Goal: Information Seeking & Learning: Learn about a topic

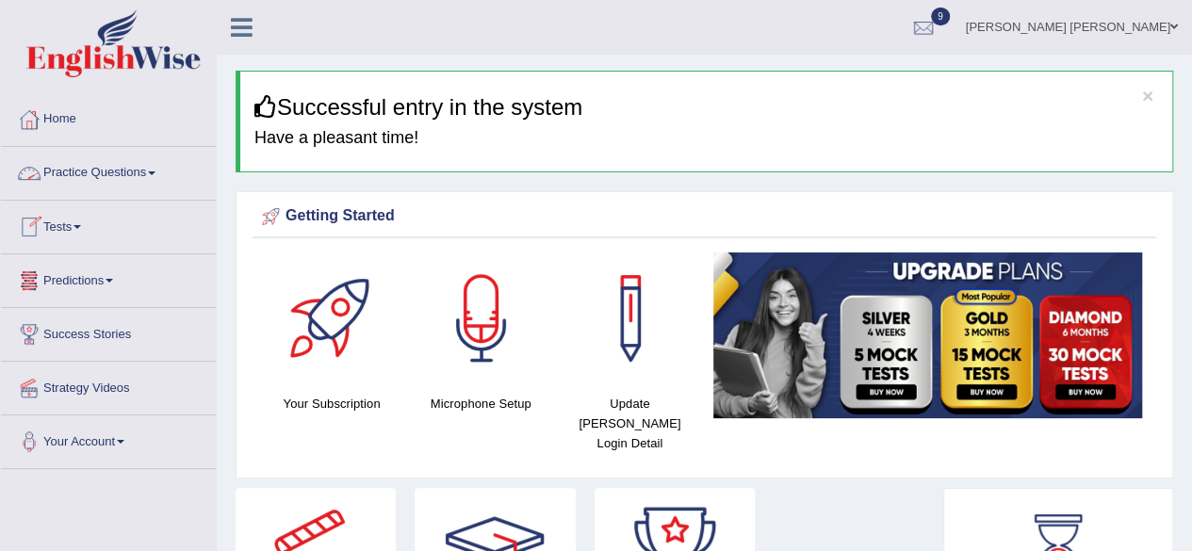
click at [155, 171] on span at bounding box center [152, 173] width 8 height 4
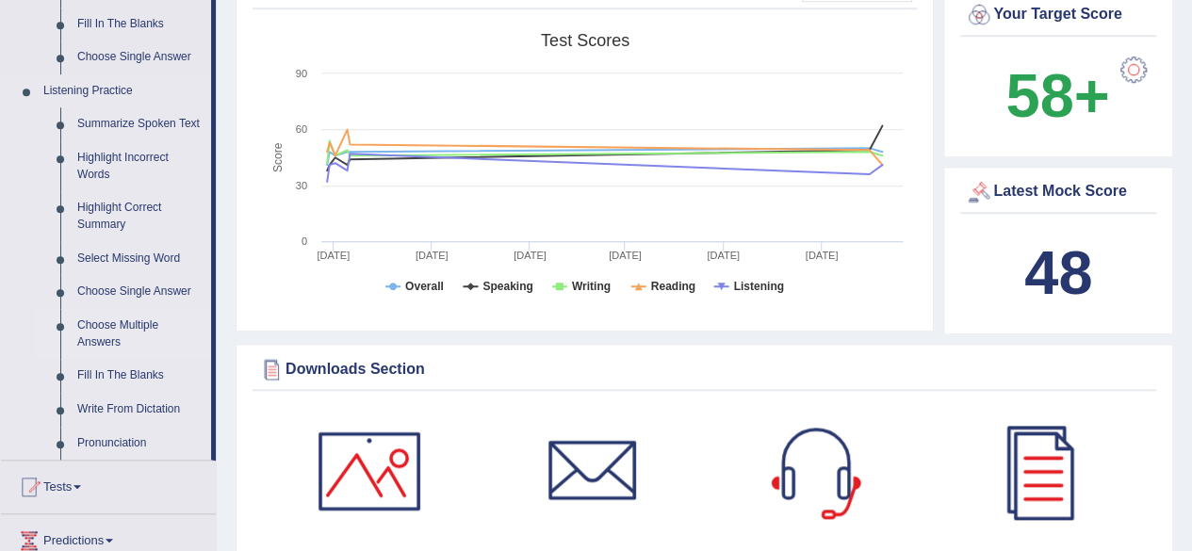
scroll to position [754, 0]
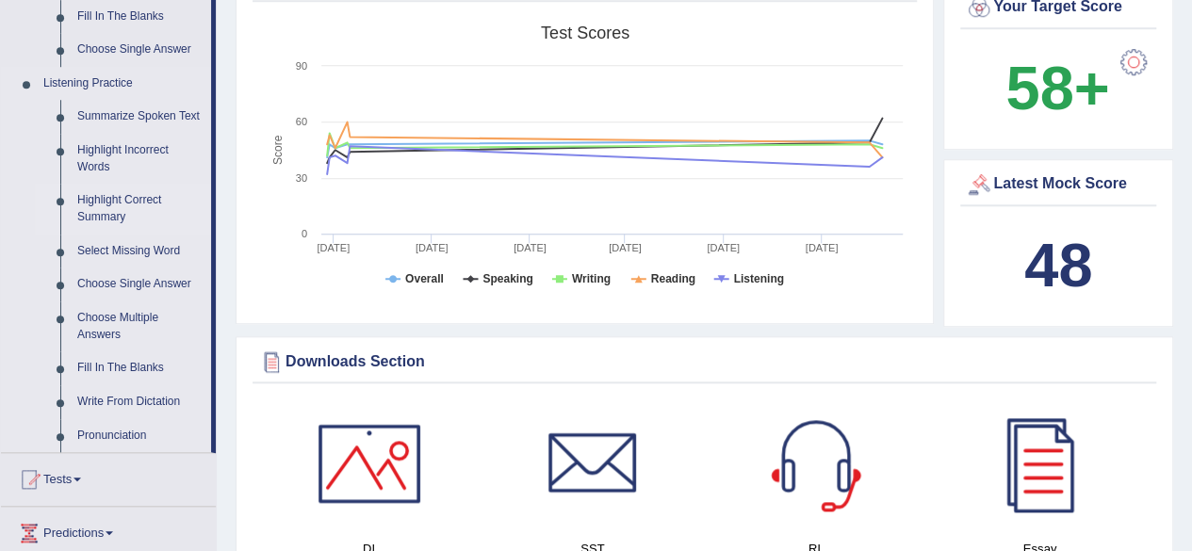
click at [115, 199] on link "Highlight Correct Summary" at bounding box center [140, 209] width 142 height 50
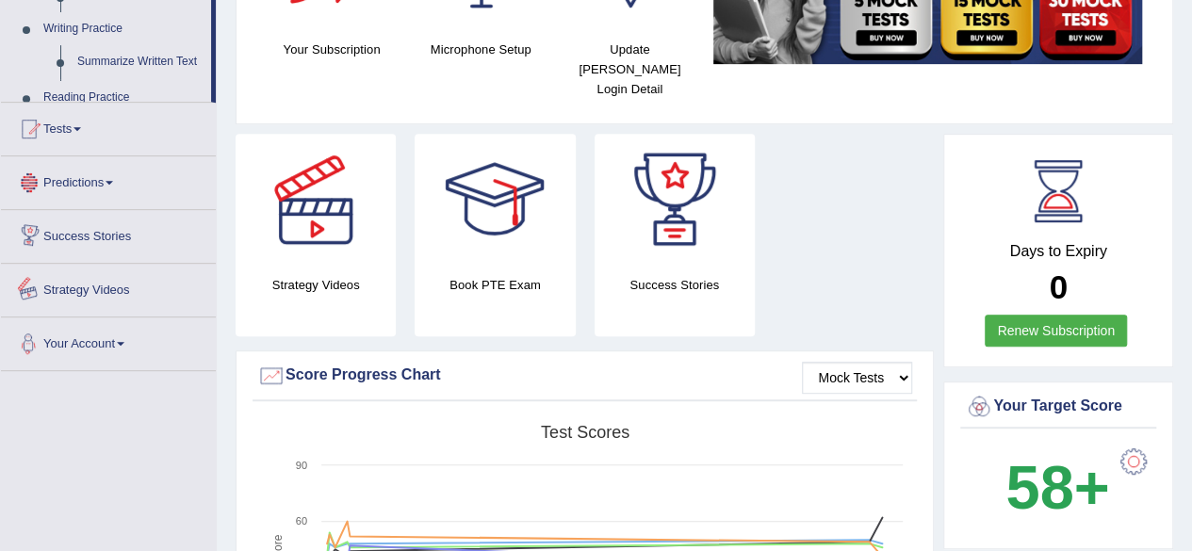
scroll to position [568, 0]
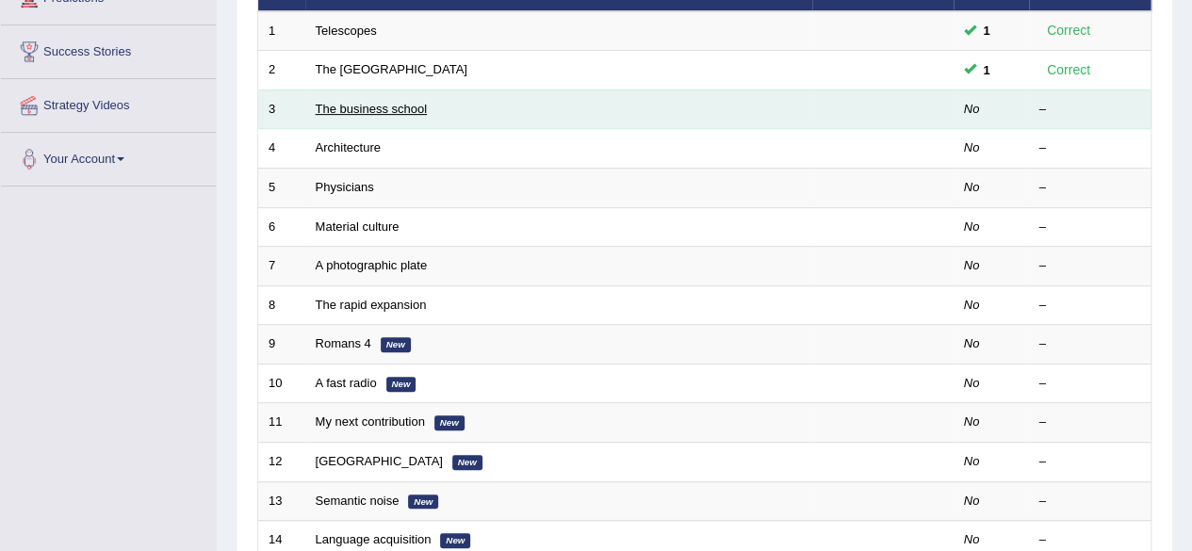
click at [394, 103] on link "The business school" at bounding box center [372, 109] width 112 height 14
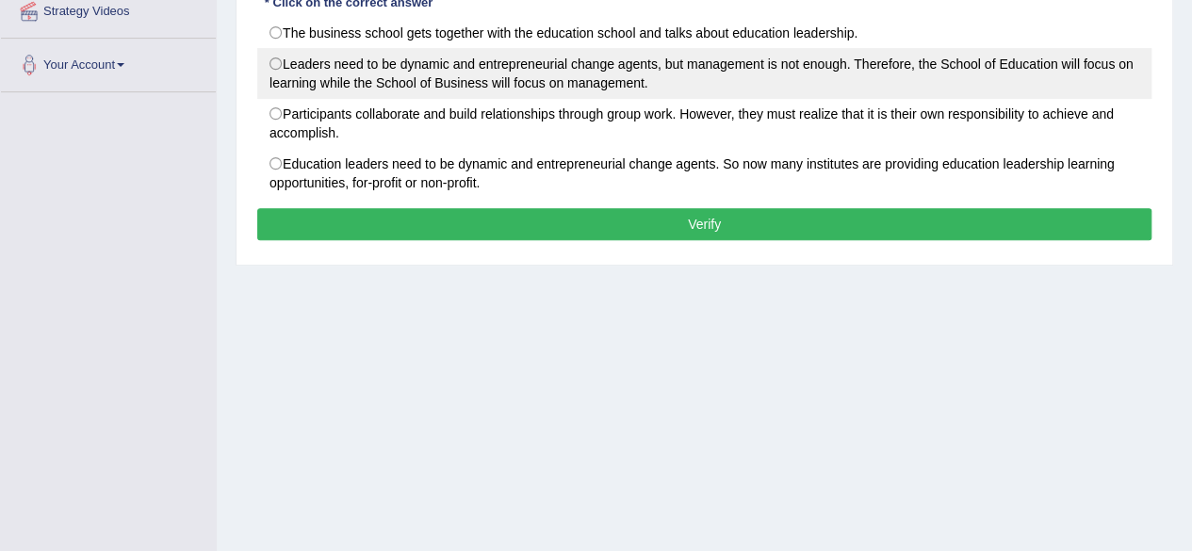
scroll to position [154, 0]
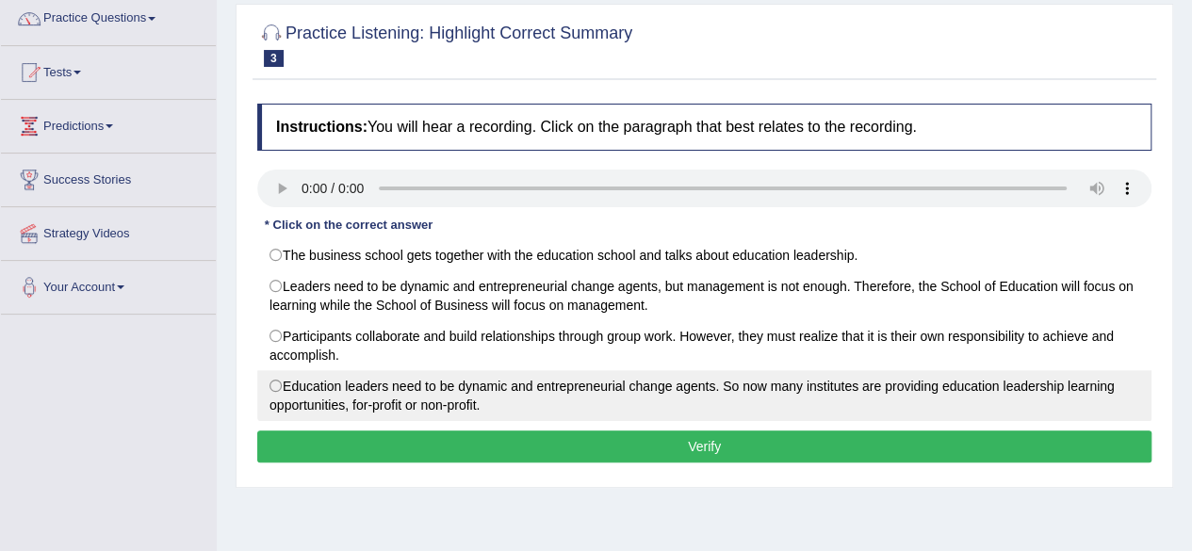
click at [270, 383] on label "Education leaders need to be dynamic and entrepreneurial change agents. So now …" at bounding box center [704, 395] width 894 height 51
radio input "true"
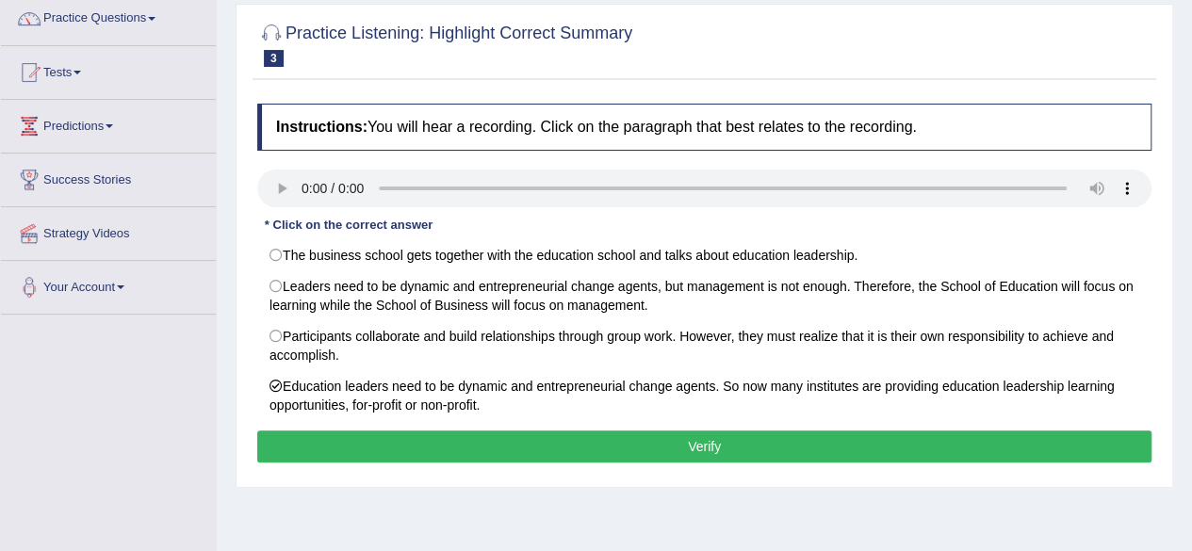
click at [468, 434] on button "Verify" at bounding box center [704, 446] width 894 height 32
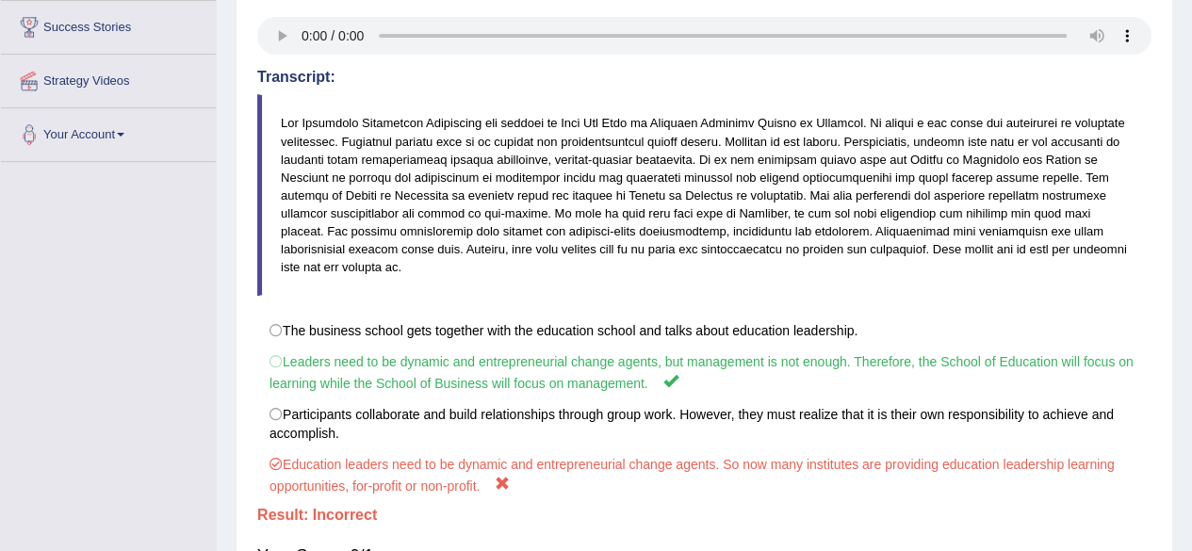
scroll to position [60, 0]
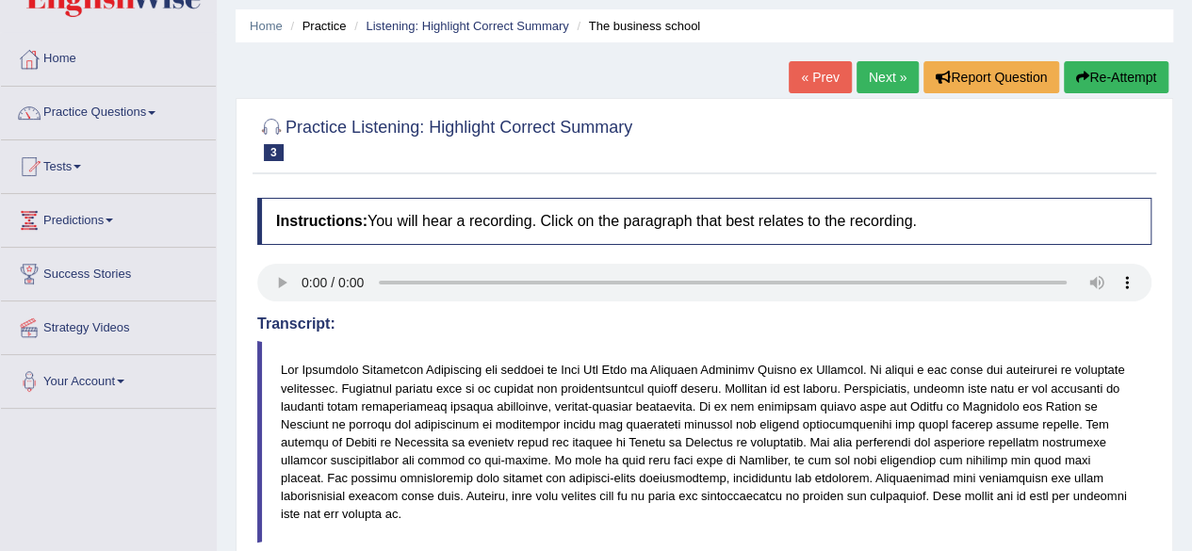
click at [867, 81] on link "Next »" at bounding box center [887, 77] width 62 height 32
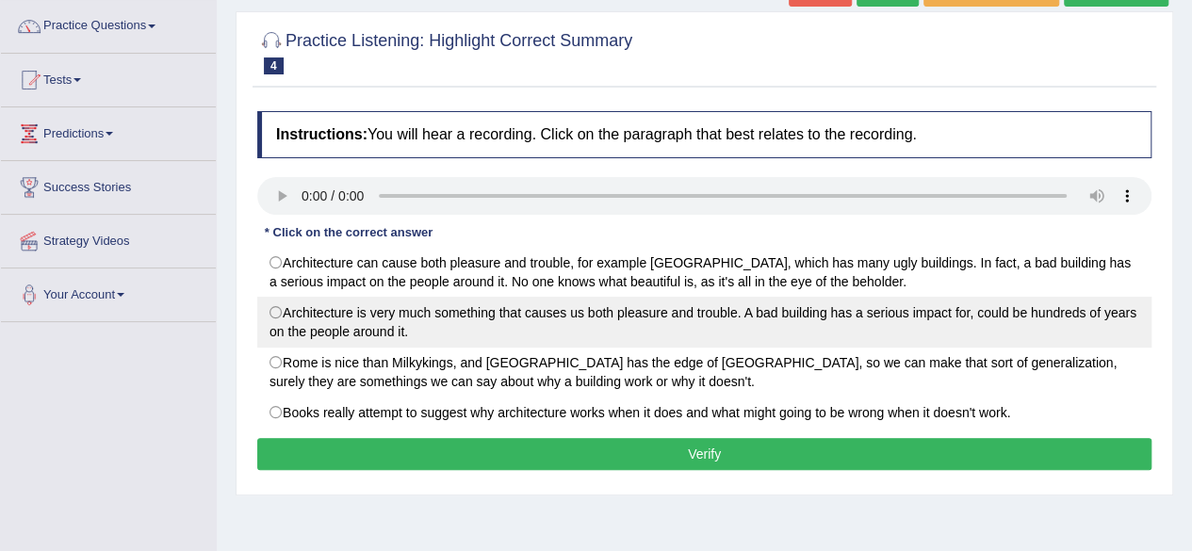
scroll to position [188, 0]
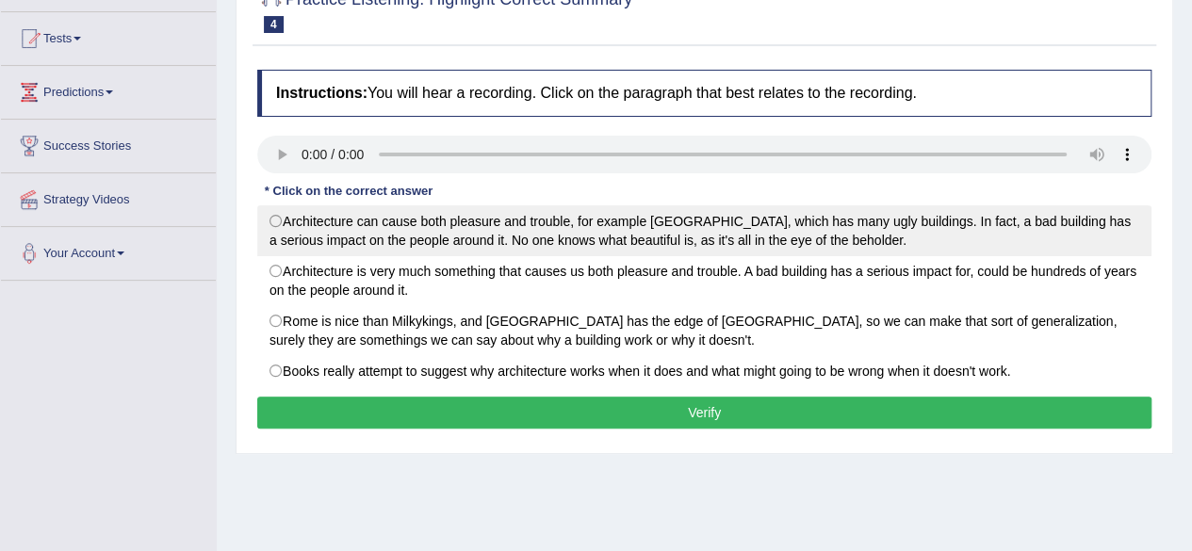
click at [277, 215] on label "Architecture can cause both pleasure and trouble, for example London, which has…" at bounding box center [704, 230] width 894 height 51
radio input "true"
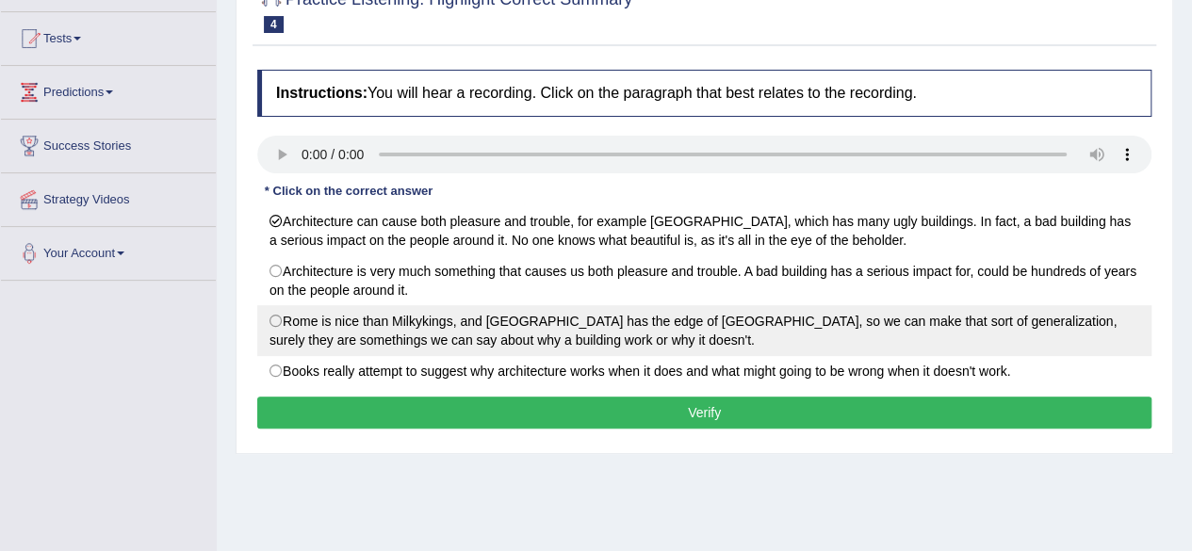
click at [332, 329] on label "Rome is nice than Milkykings, and San Francisco has the edge of Frankfurt, so w…" at bounding box center [704, 330] width 894 height 51
radio input "true"
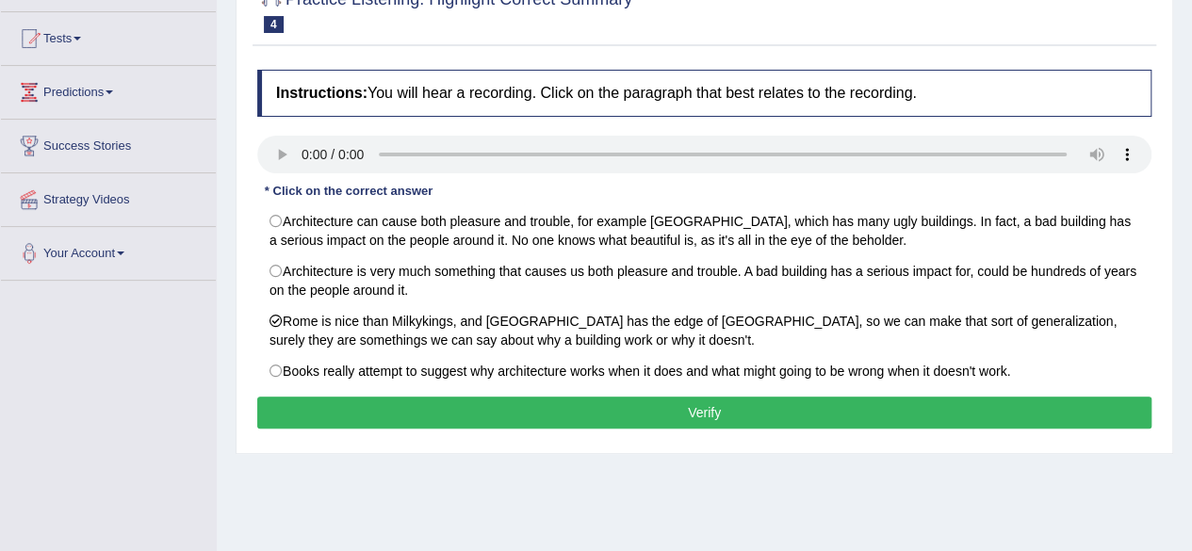
click at [563, 409] on button "Verify" at bounding box center [704, 413] width 894 height 32
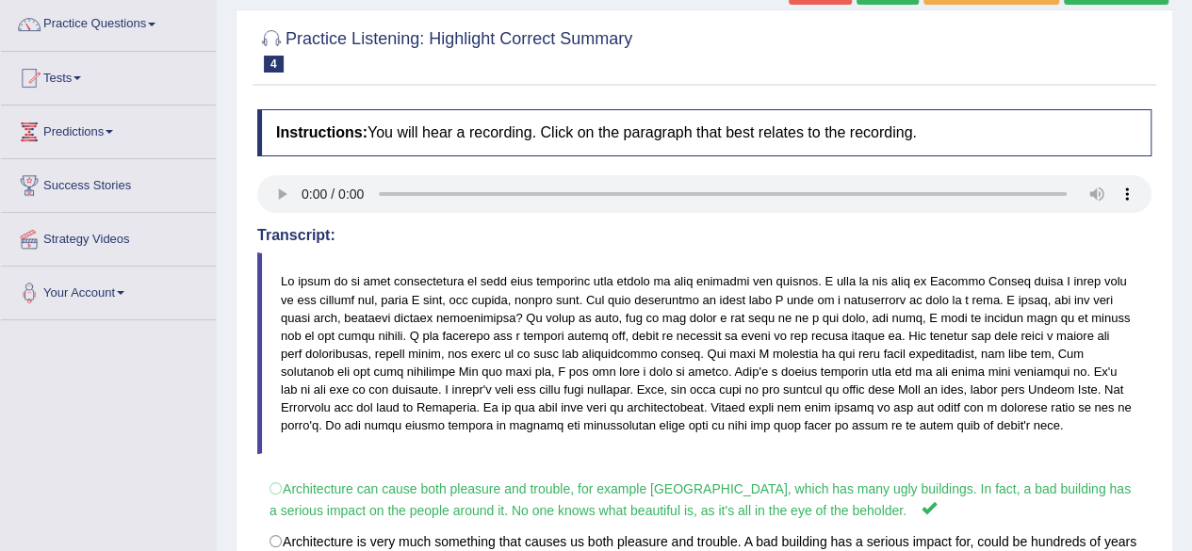
scroll to position [0, 0]
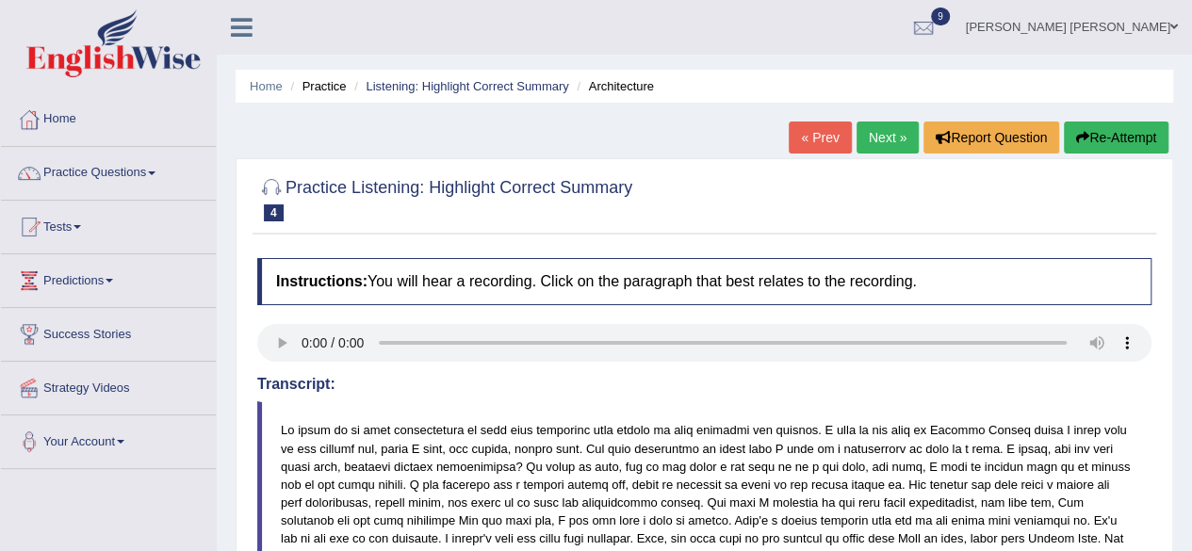
click at [874, 133] on link "Next »" at bounding box center [887, 138] width 62 height 32
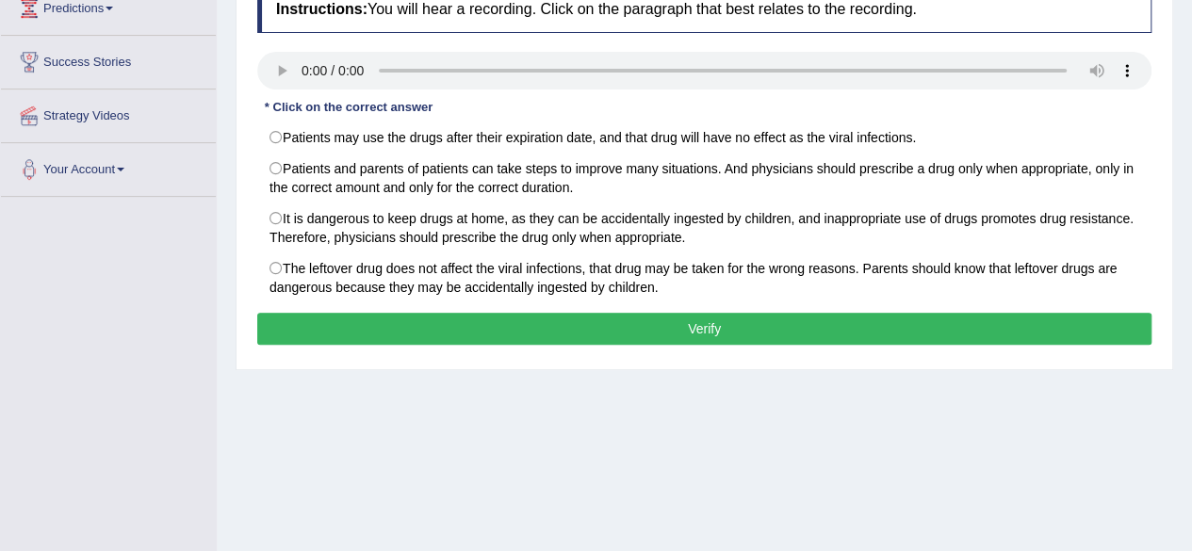
scroll to position [283, 0]
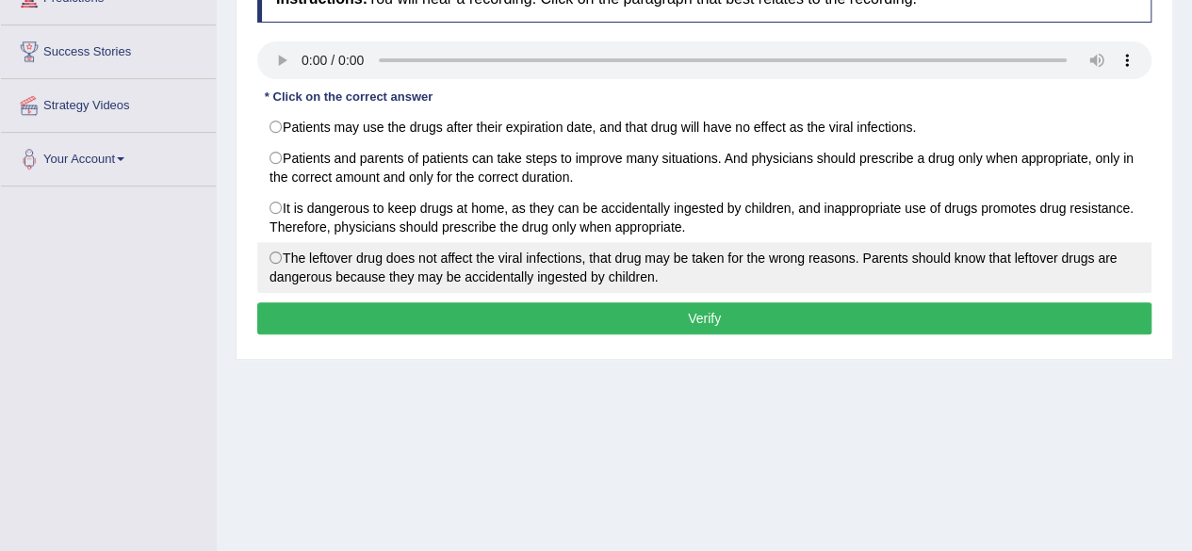
click at [276, 251] on label "The leftover drug does not affect the viral infections, that drug may be taken …" at bounding box center [704, 267] width 894 height 51
radio input "true"
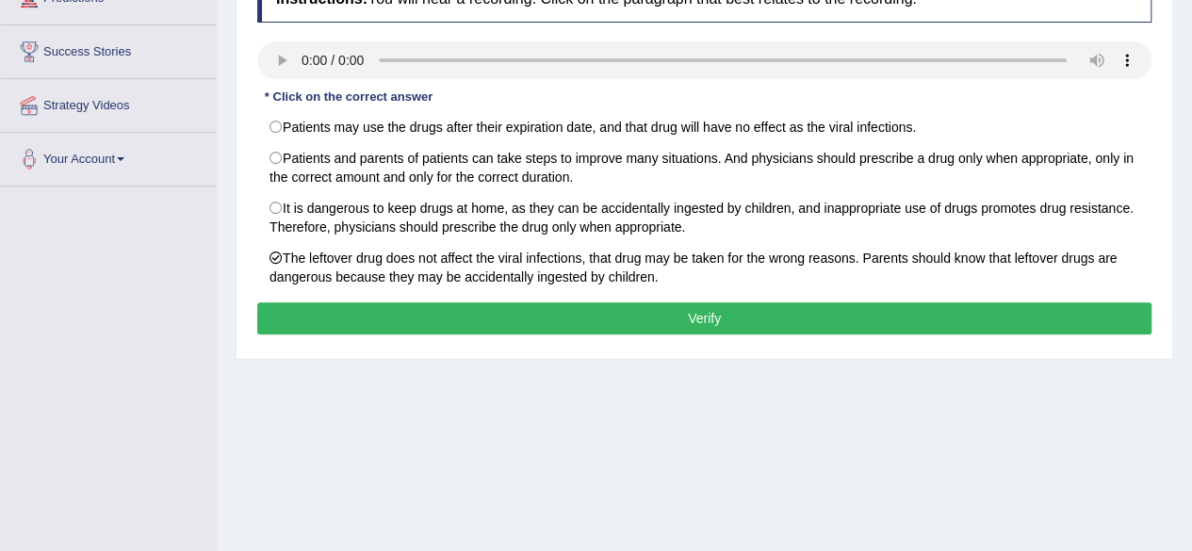
click at [778, 319] on button "Verify" at bounding box center [704, 318] width 894 height 32
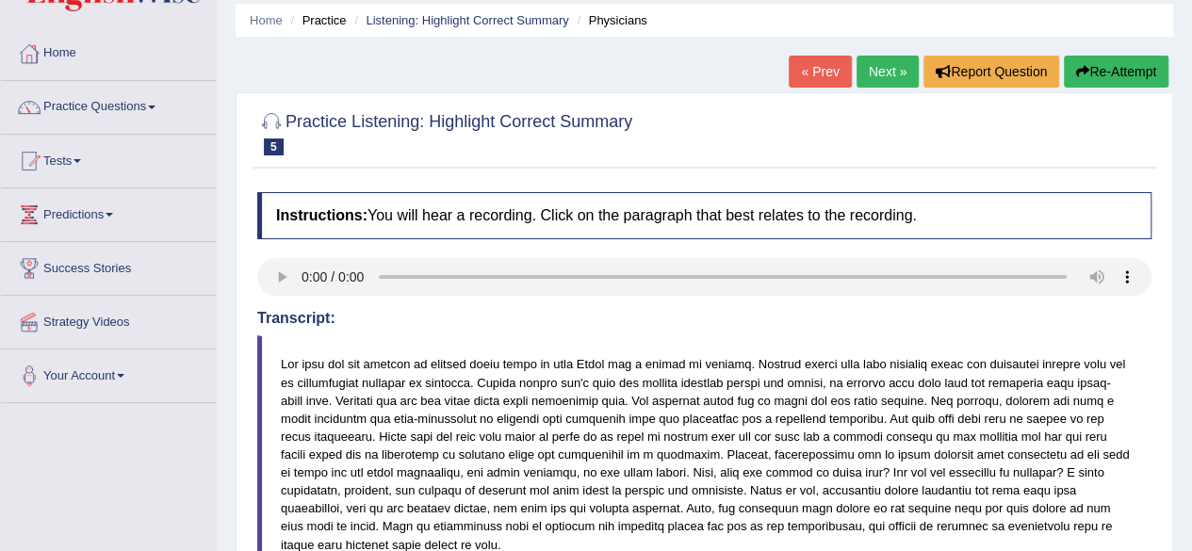
scroll to position [0, 0]
